Goal: Transaction & Acquisition: Purchase product/service

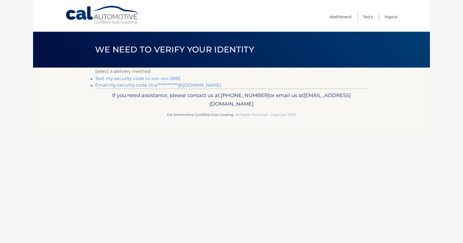
click at [151, 79] on link "Text my security code to xxx-xxx-2882" at bounding box center [137, 78] width 85 height 5
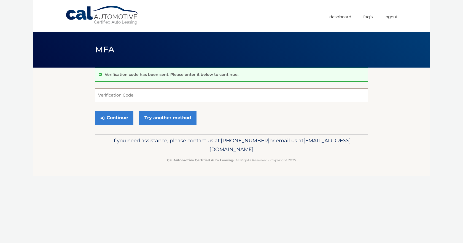
click at [148, 95] on input "Verification Code" at bounding box center [231, 95] width 273 height 14
type input "709064"
click at [95, 111] on button "Continue" at bounding box center [114, 118] width 38 height 14
click at [119, 114] on button "Continue" at bounding box center [114, 118] width 38 height 14
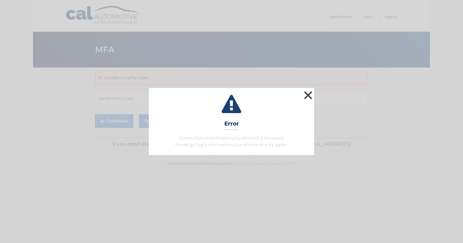
click at [308, 96] on button "×" at bounding box center [307, 94] width 11 height 11
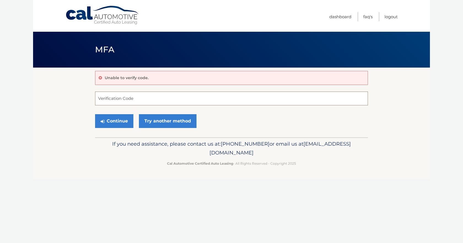
click at [148, 99] on input "Verification Code" at bounding box center [231, 98] width 273 height 14
type input "709064"
click at [95, 114] on button "Continue" at bounding box center [114, 121] width 38 height 14
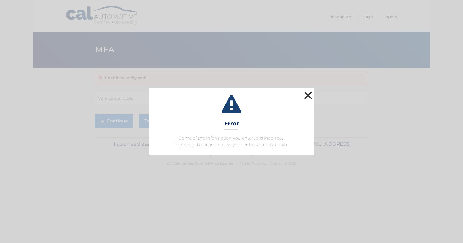
click at [303, 93] on button "×" at bounding box center [307, 94] width 11 height 11
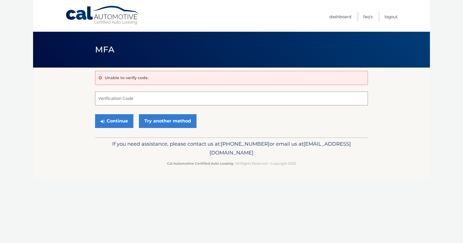
click at [133, 101] on input "Verification Code" at bounding box center [231, 98] width 273 height 14
type input "709064"
click at [117, 121] on button "Continue" at bounding box center [114, 121] width 38 height 14
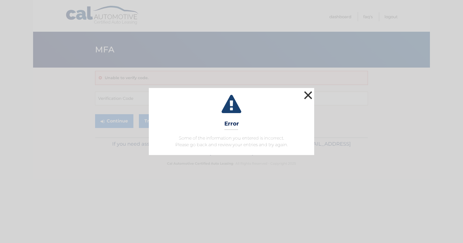
click at [310, 96] on button "×" at bounding box center [307, 94] width 11 height 11
click at [308, 94] on button "×" at bounding box center [307, 94] width 11 height 11
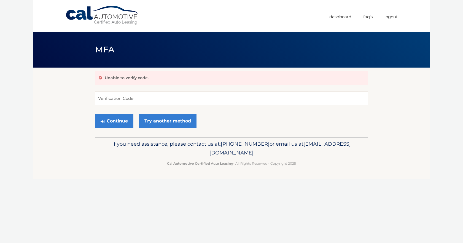
click at [146, 77] on p "Unable to verify code." at bounding box center [127, 77] width 44 height 5
click at [167, 121] on link "Try another method" at bounding box center [168, 121] width 58 height 14
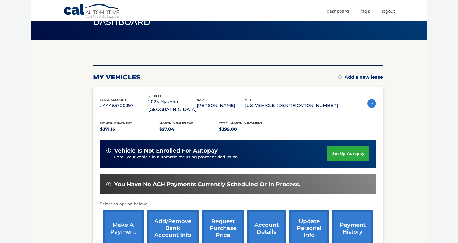
scroll to position [91, 0]
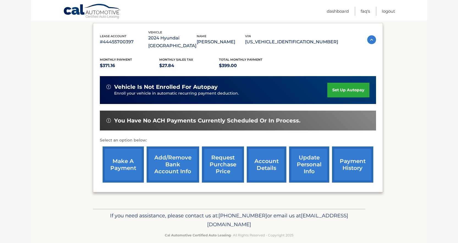
click at [113, 155] on link "make a payment" at bounding box center [123, 164] width 41 height 36
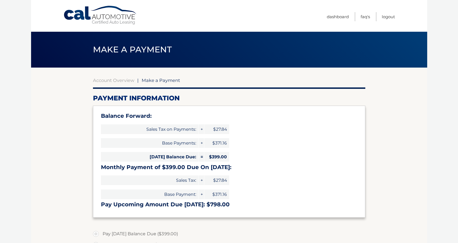
select select "YjNhYTkyODEtMGVjZi00OGI5LTg5YmItNDA5OTA0MTk0ODZk"
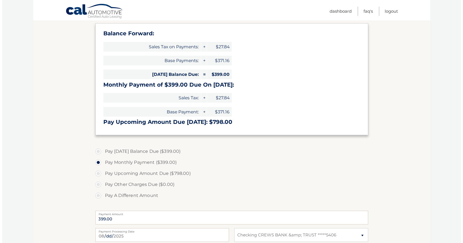
scroll to position [138, 0]
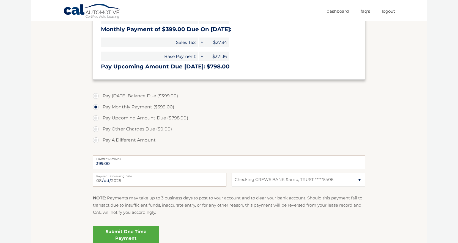
click at [118, 180] on input "[DATE]" at bounding box center [160, 179] width 134 height 14
type input "2025-08-20"
click at [127, 235] on link "Submit One Time Payment" at bounding box center [126, 235] width 66 height 18
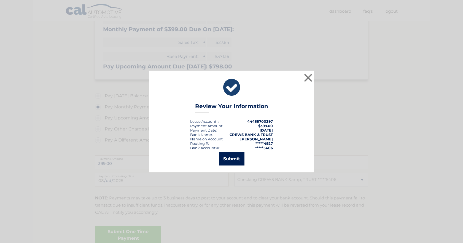
click at [226, 159] on button "Submit" at bounding box center [232, 158] width 26 height 13
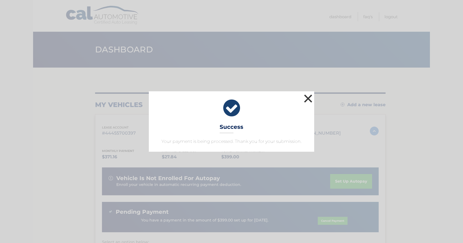
click at [309, 99] on button "×" at bounding box center [307, 98] width 11 height 11
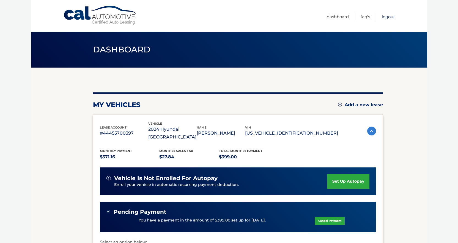
click at [392, 17] on link "Logout" at bounding box center [388, 16] width 13 height 9
